Goal: Navigation & Orientation: Find specific page/section

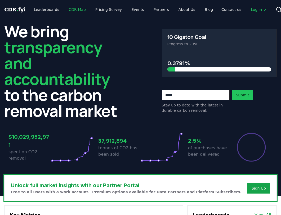
click at [75, 9] on link "CDR Map" at bounding box center [77, 10] width 25 height 10
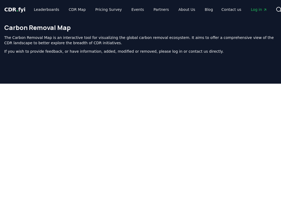
click at [12, 10] on span "CDR . fyi" at bounding box center [14, 9] width 21 height 6
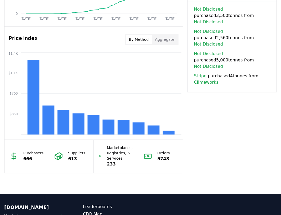
scroll to position [489, 0]
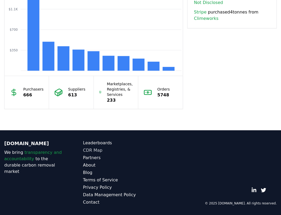
click at [95, 150] on link "CDR Map" at bounding box center [111, 150] width 57 height 6
